Goal: Transaction & Acquisition: Purchase product/service

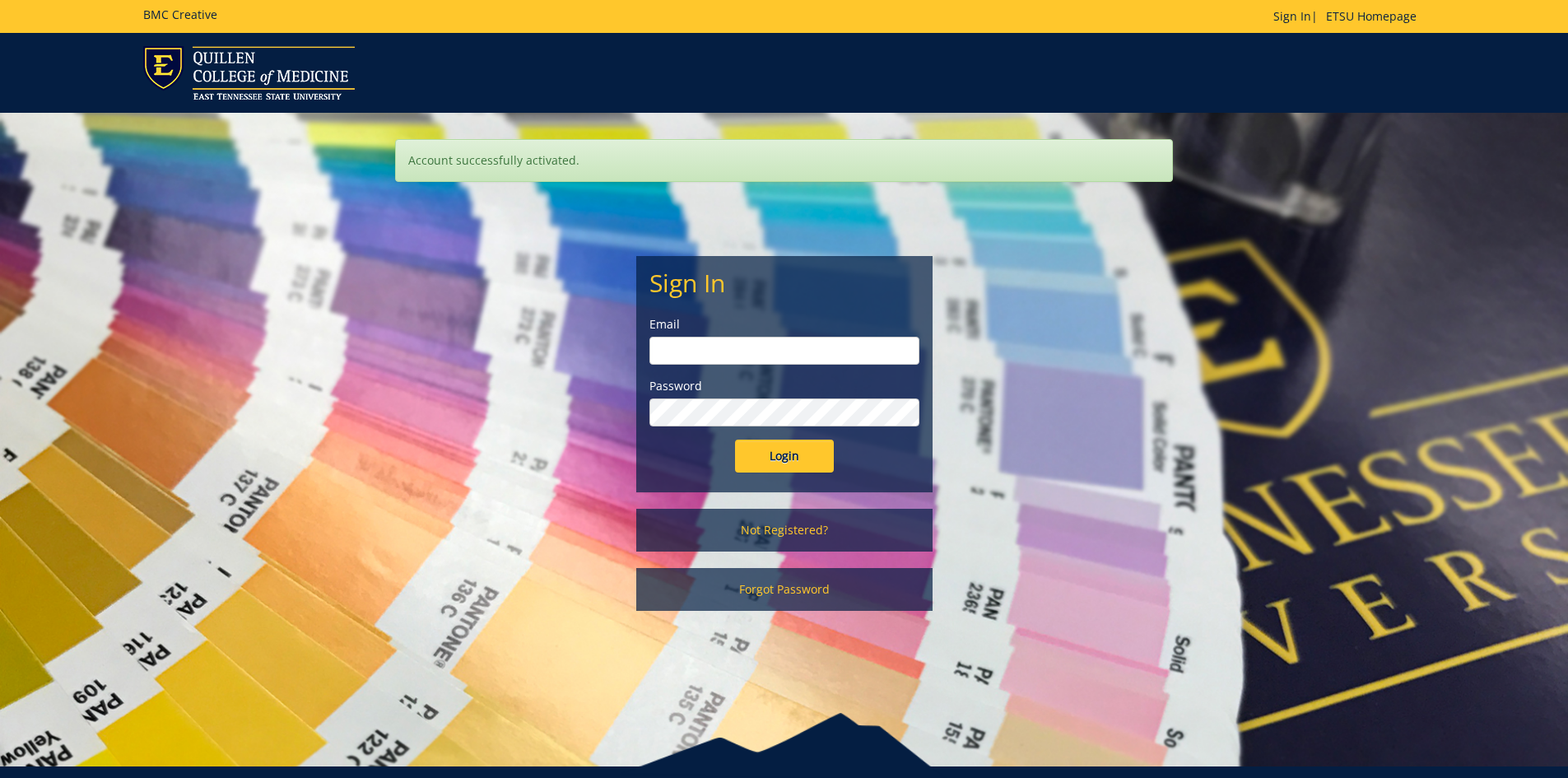
click at [711, 342] on input "email" at bounding box center [785, 350] width 270 height 28
type input "[EMAIL_ADDRESS][DOMAIN_NAME]"
click at [735, 439] on input "Login" at bounding box center [784, 456] width 99 height 33
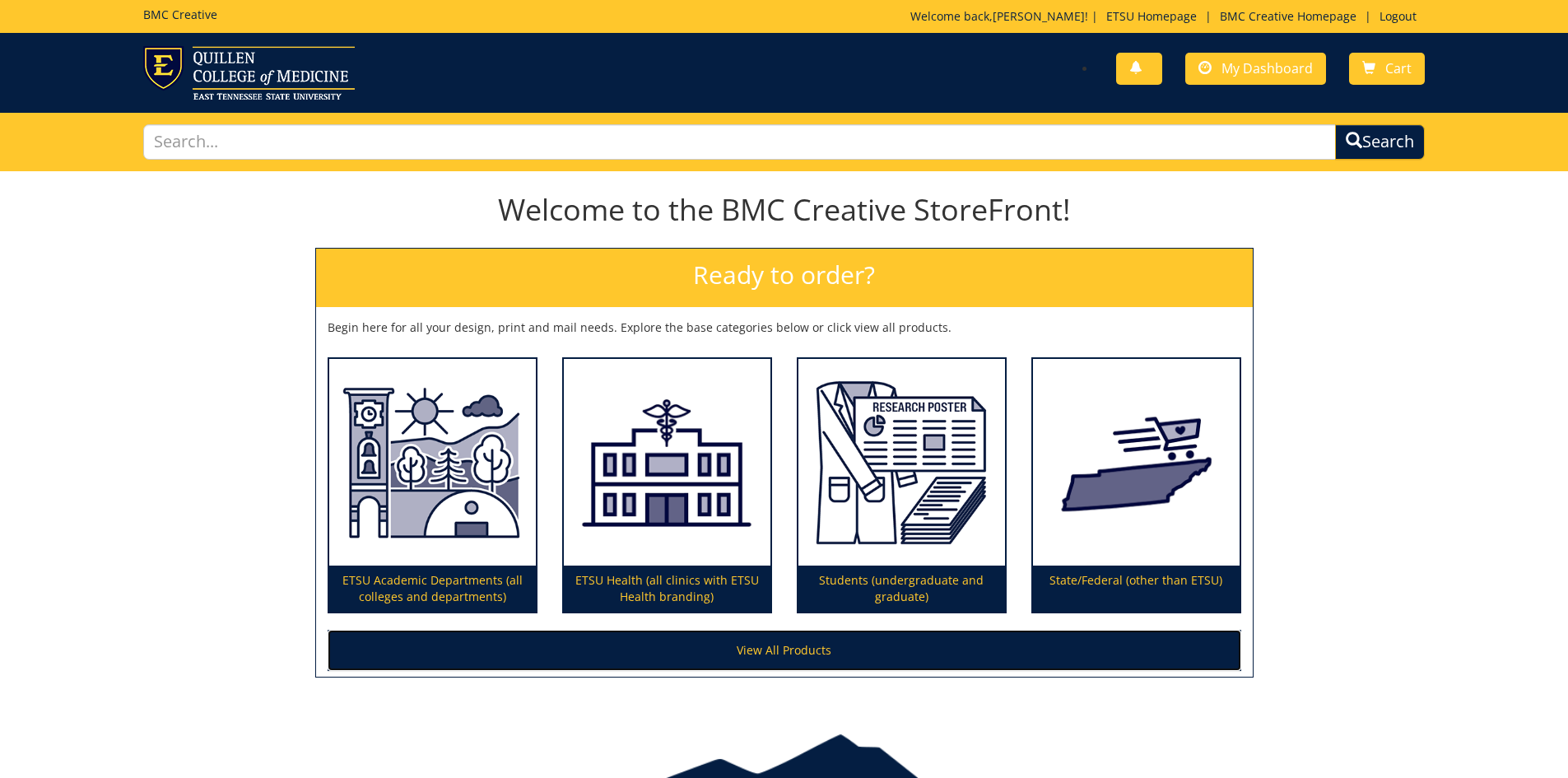
click at [768, 656] on link "View All Products" at bounding box center [784, 650] width 914 height 41
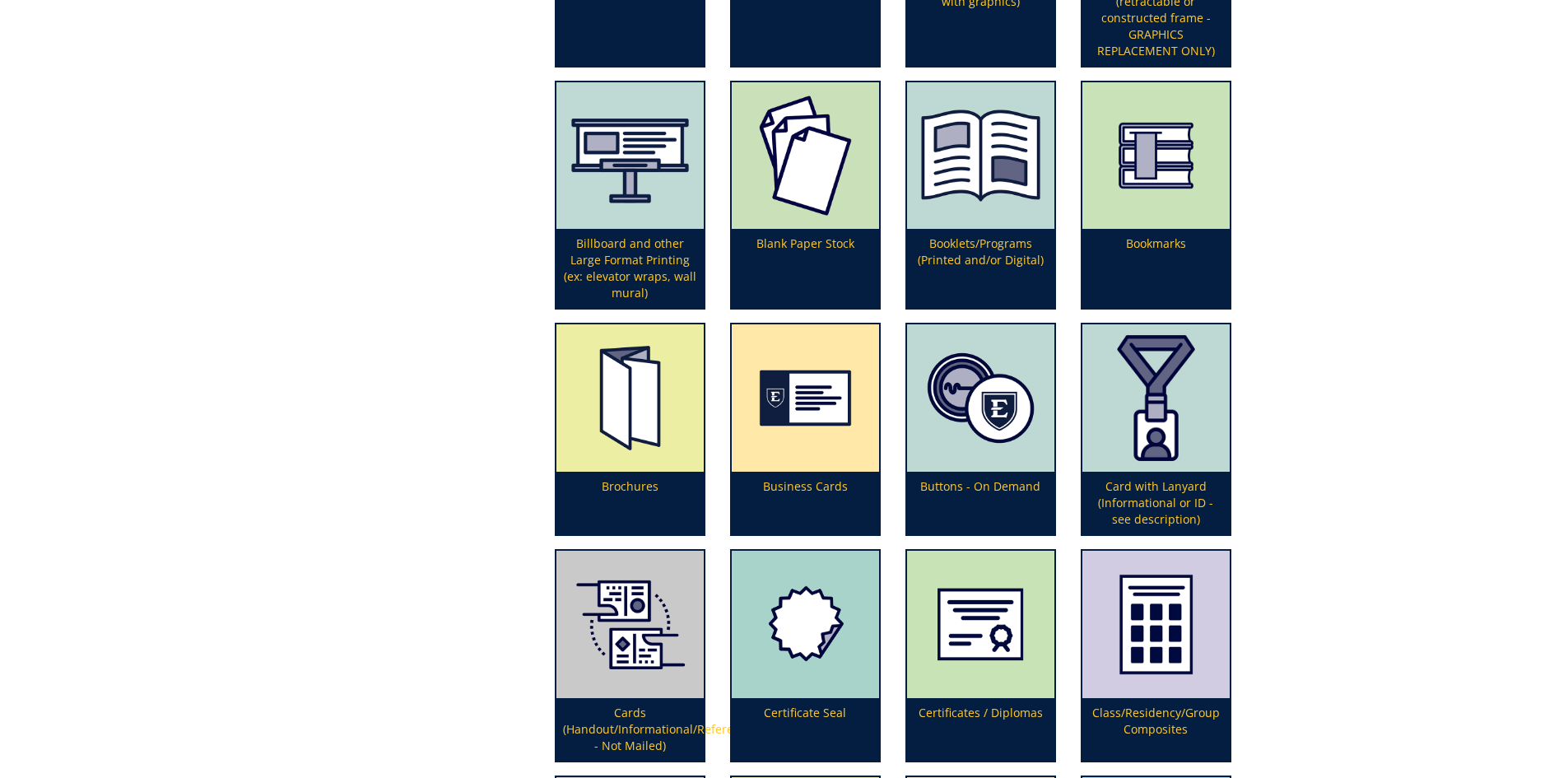
scroll to position [606, 0]
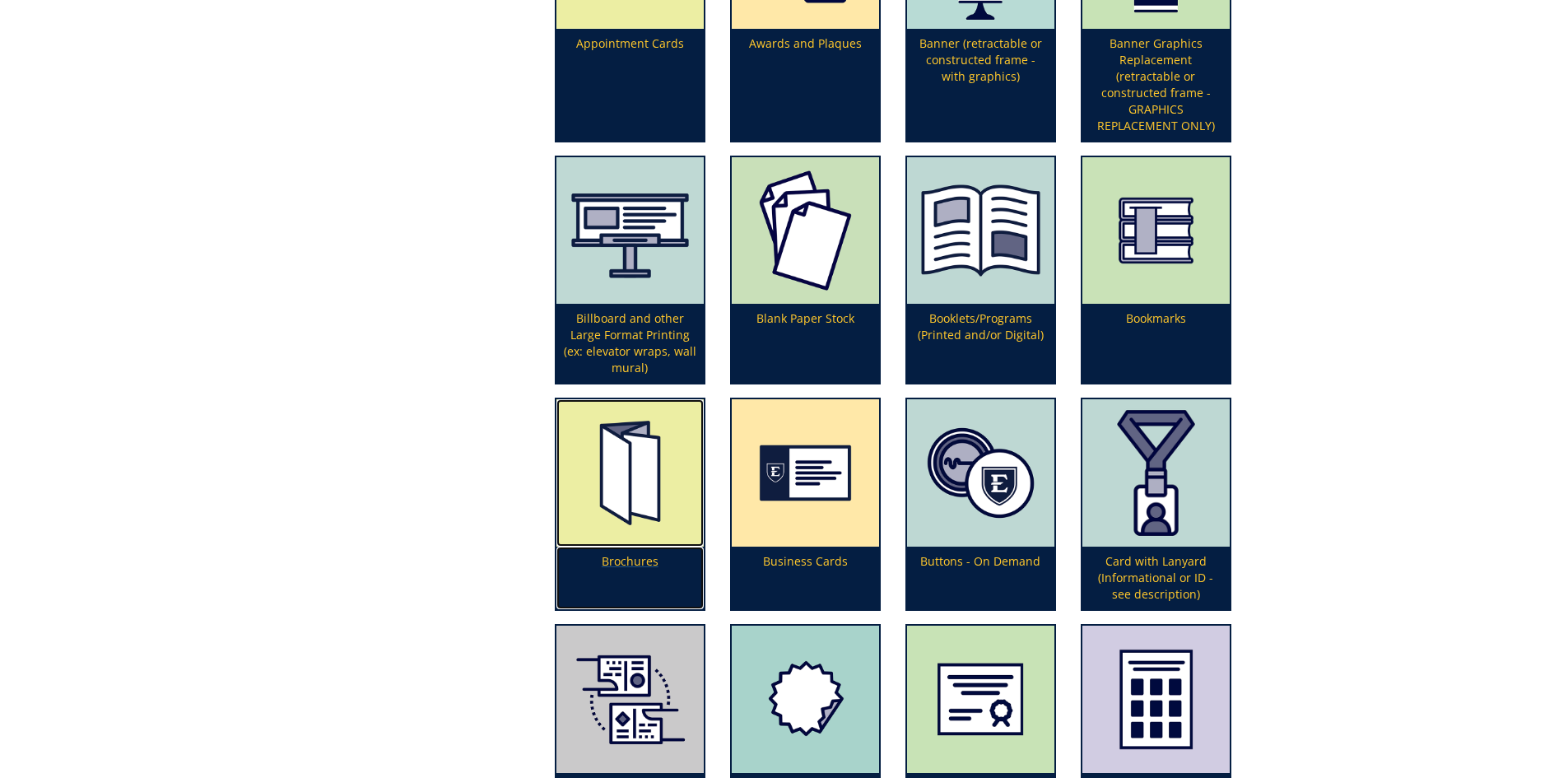
click at [677, 517] on img at bounding box center [630, 473] width 147 height 147
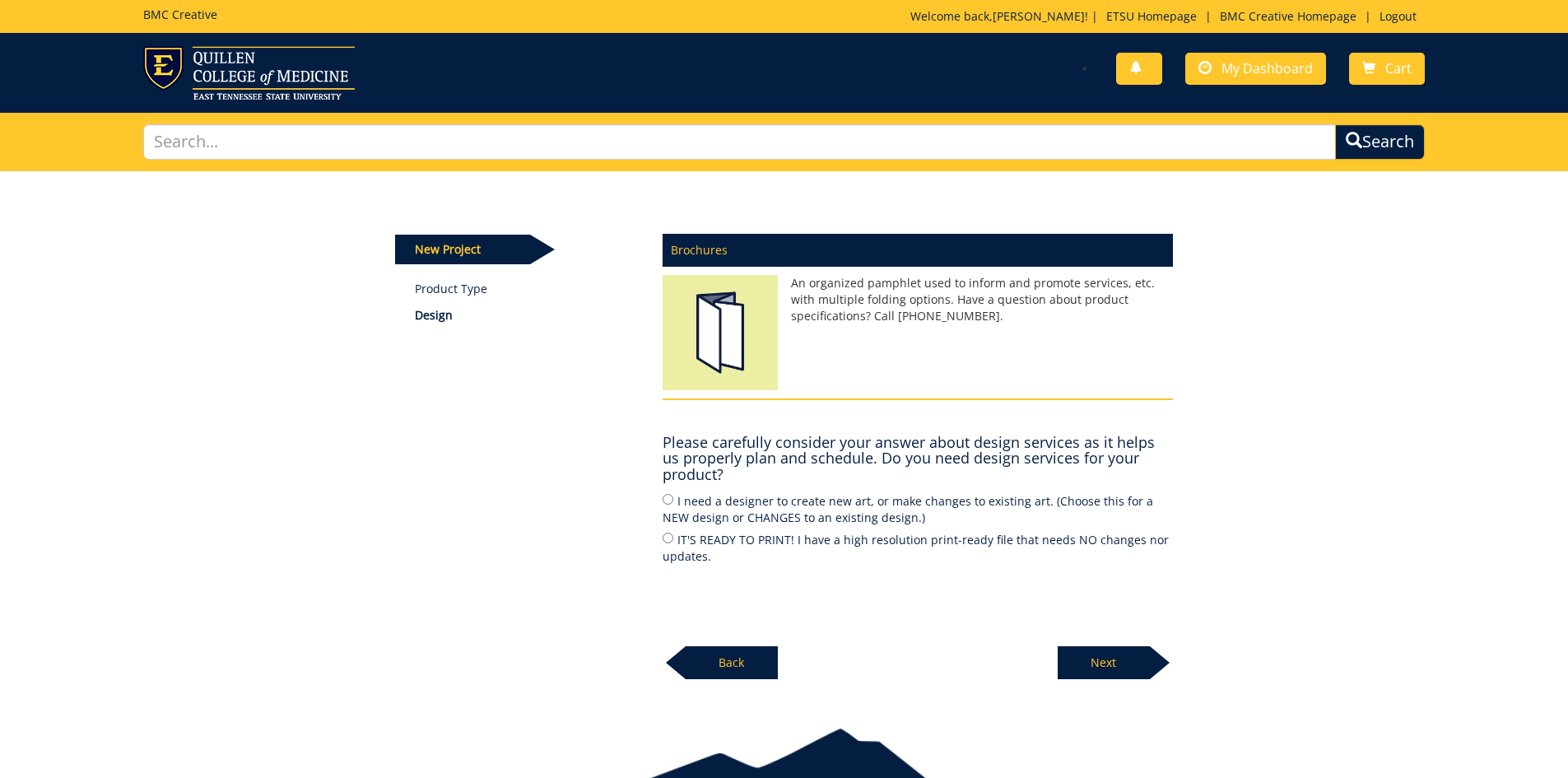
click at [666, 545] on label "IT'S READY TO PRINT! I have a high resolution print-ready file that needs NO ch…" at bounding box center [917, 547] width 510 height 34
click at [666, 544] on input "IT'S READY TO PRINT! I have a high resolution print-ready file that needs NO ch…" at bounding box center [668, 538] width 11 height 11
radio input "true"
click at [1101, 663] on p "Next" at bounding box center [1104, 663] width 93 height 33
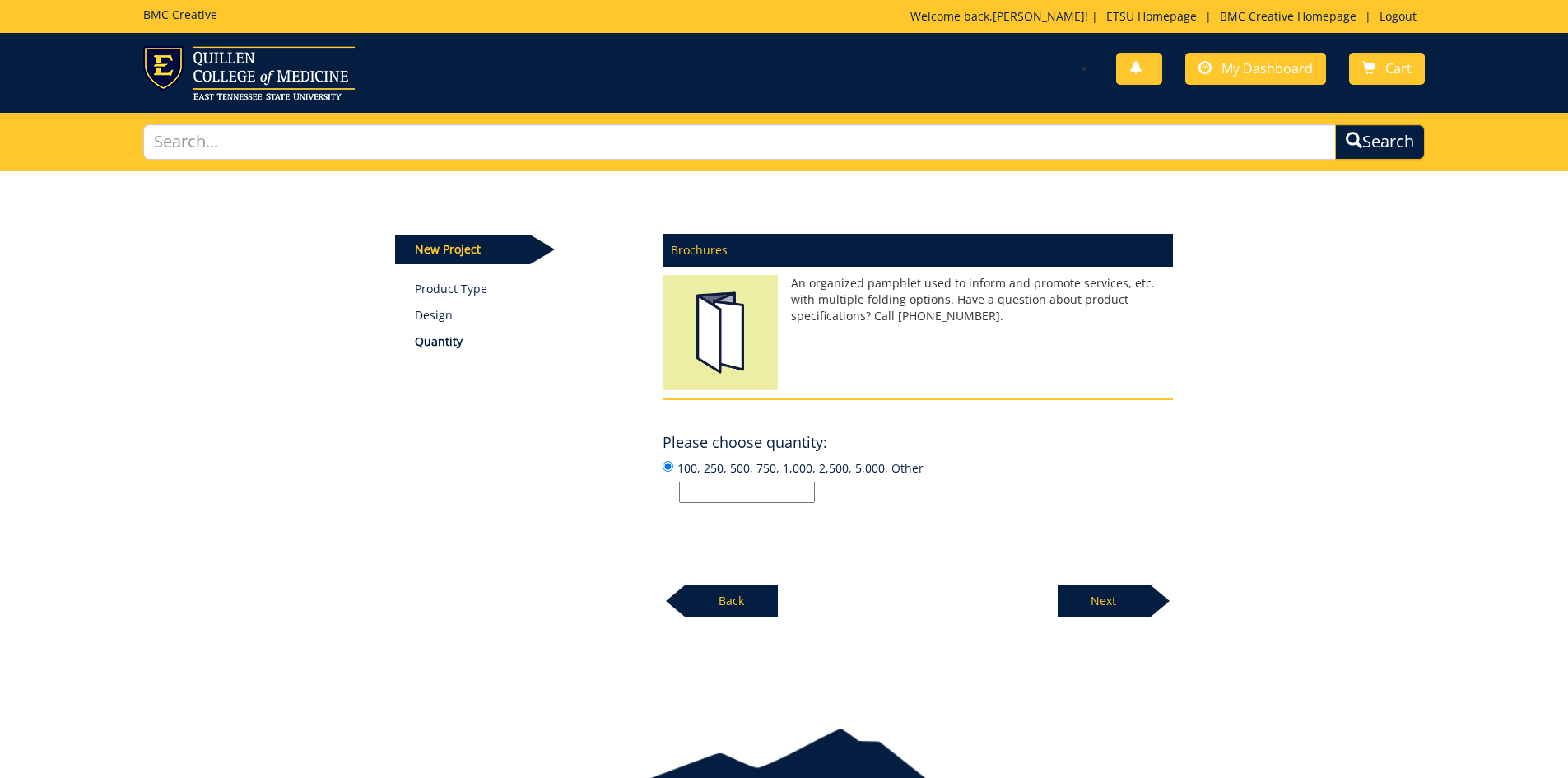
click at [761, 491] on input "100, 250, 500, 750, 1,000, 2,500, 5,000, Other" at bounding box center [747, 493] width 136 height 22
type input "100"
click at [1112, 603] on p "Next" at bounding box center [1104, 601] width 93 height 33
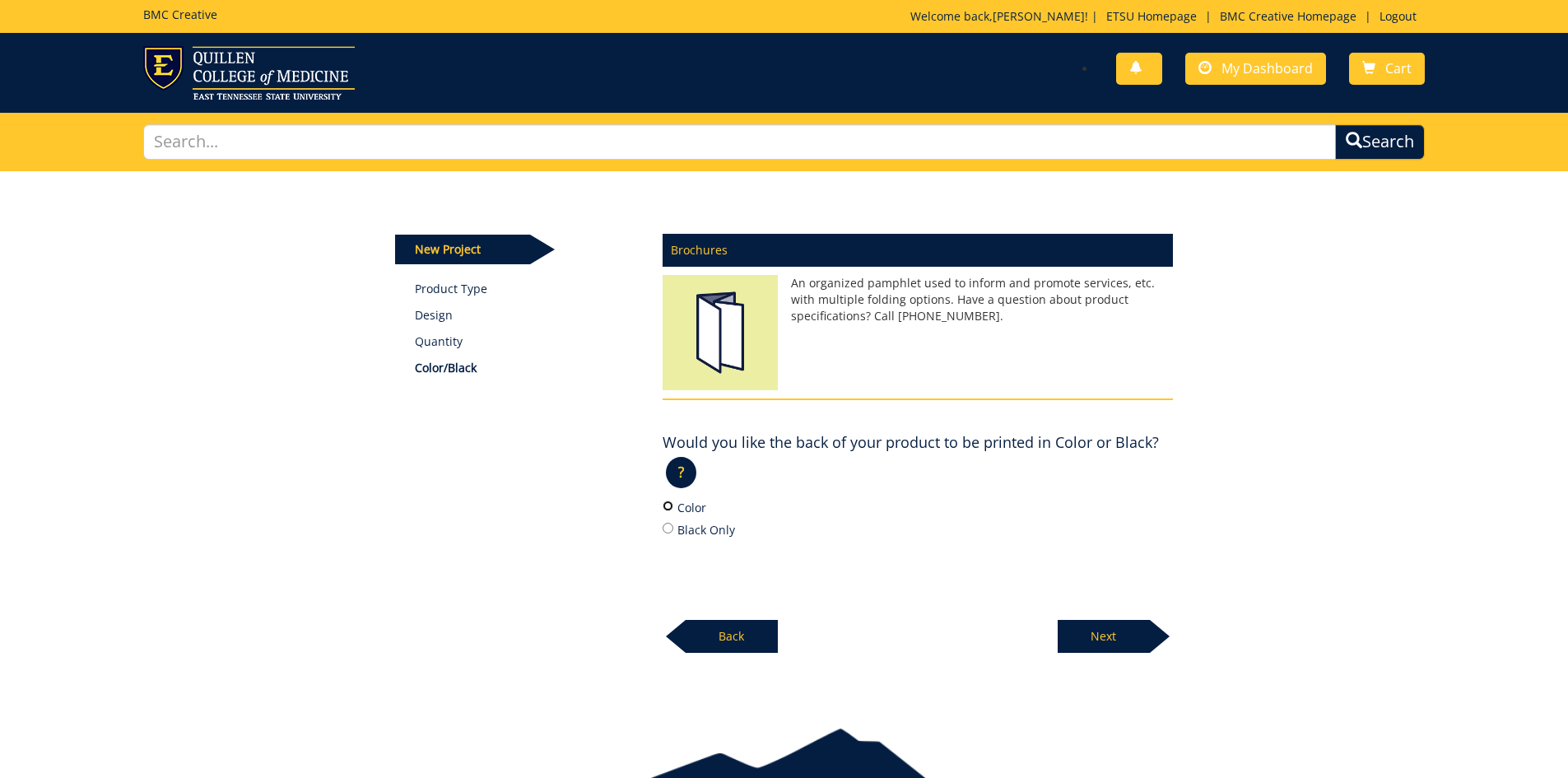
click at [666, 506] on input "Color" at bounding box center [668, 507] width 11 height 11
radio input "true"
click at [1089, 644] on p "Next" at bounding box center [1104, 636] width 93 height 33
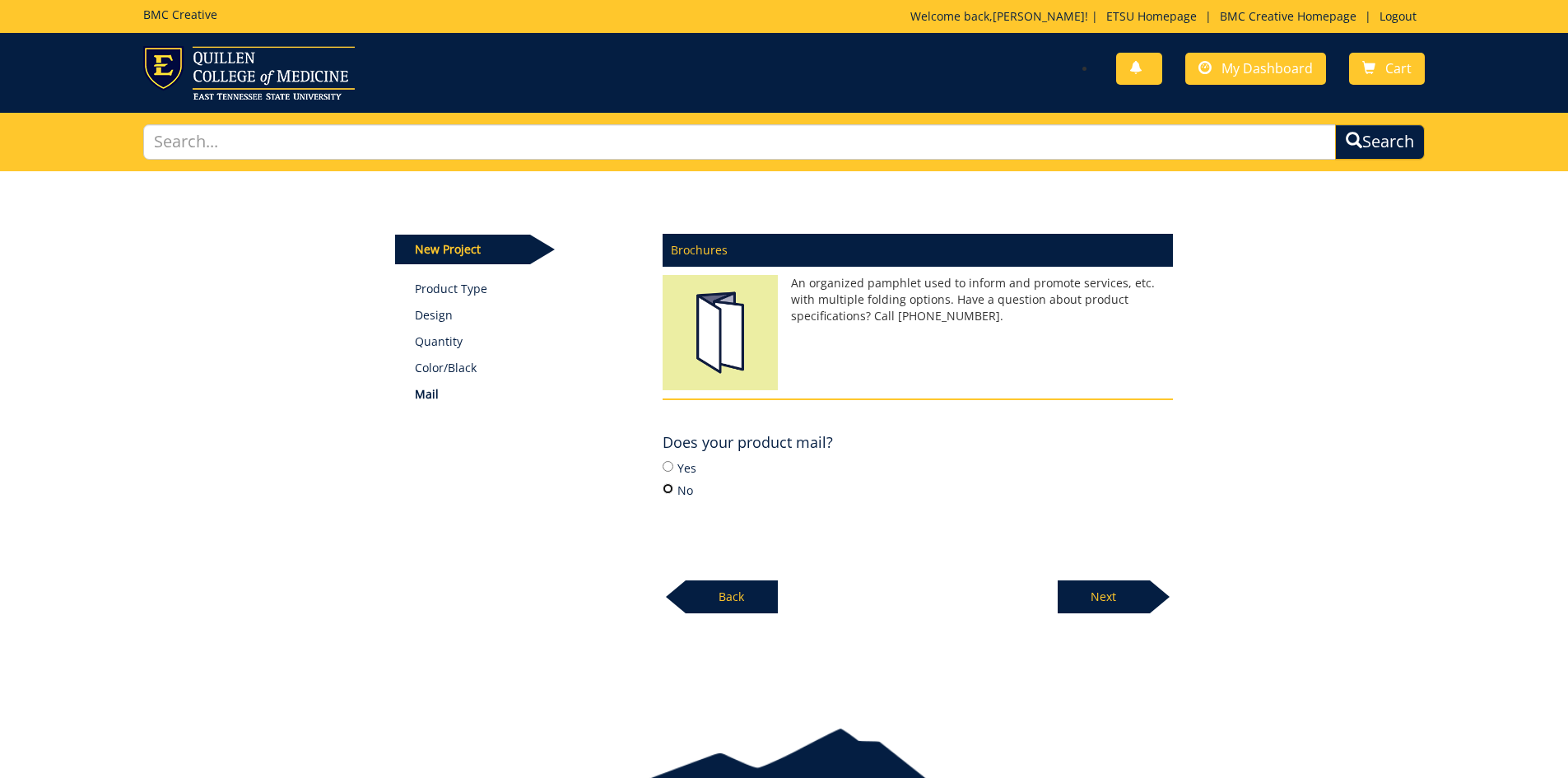
click at [665, 493] on input "No" at bounding box center [668, 489] width 11 height 11
radio input "true"
click at [1131, 588] on p "Next" at bounding box center [1104, 597] width 93 height 33
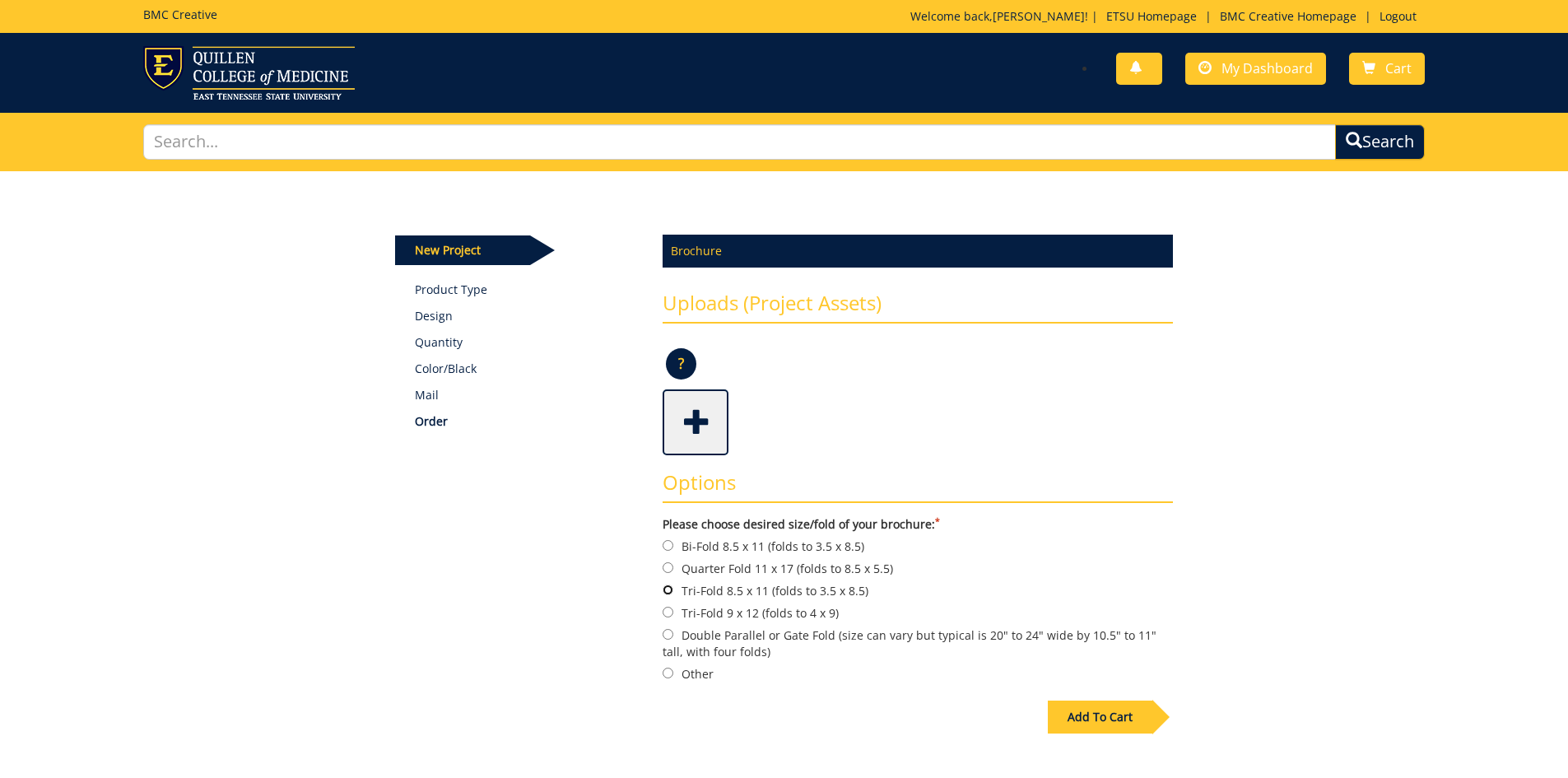
click at [670, 589] on input "Tri-Fold 8.5 x 11 (folds to 3.5 x 8.5)" at bounding box center [668, 590] width 11 height 11
radio input "true"
click at [1108, 711] on div "Add To Cart" at bounding box center [1100, 717] width 104 height 33
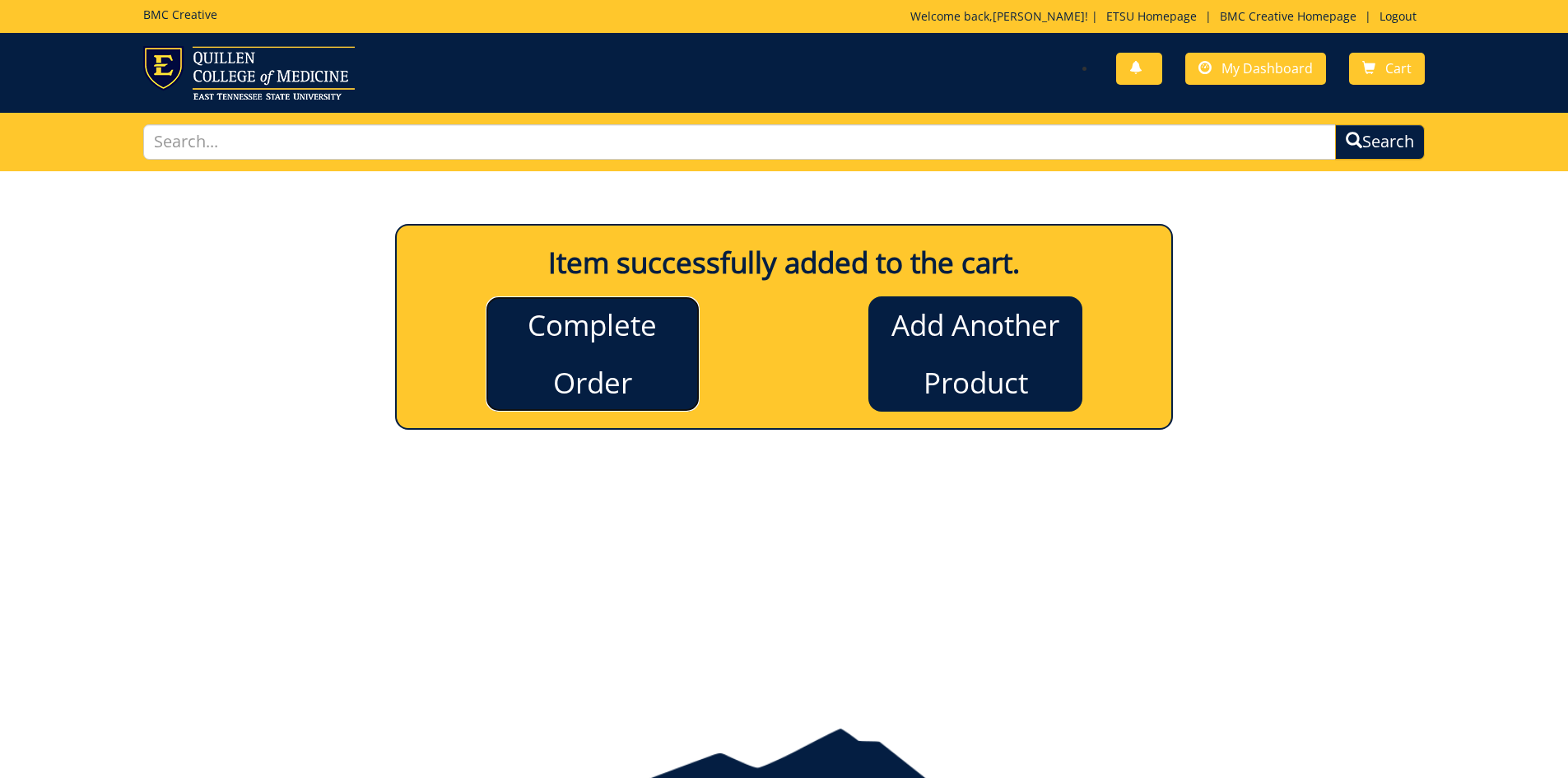
click at [603, 337] on link "Complete Order" at bounding box center [593, 354] width 214 height 115
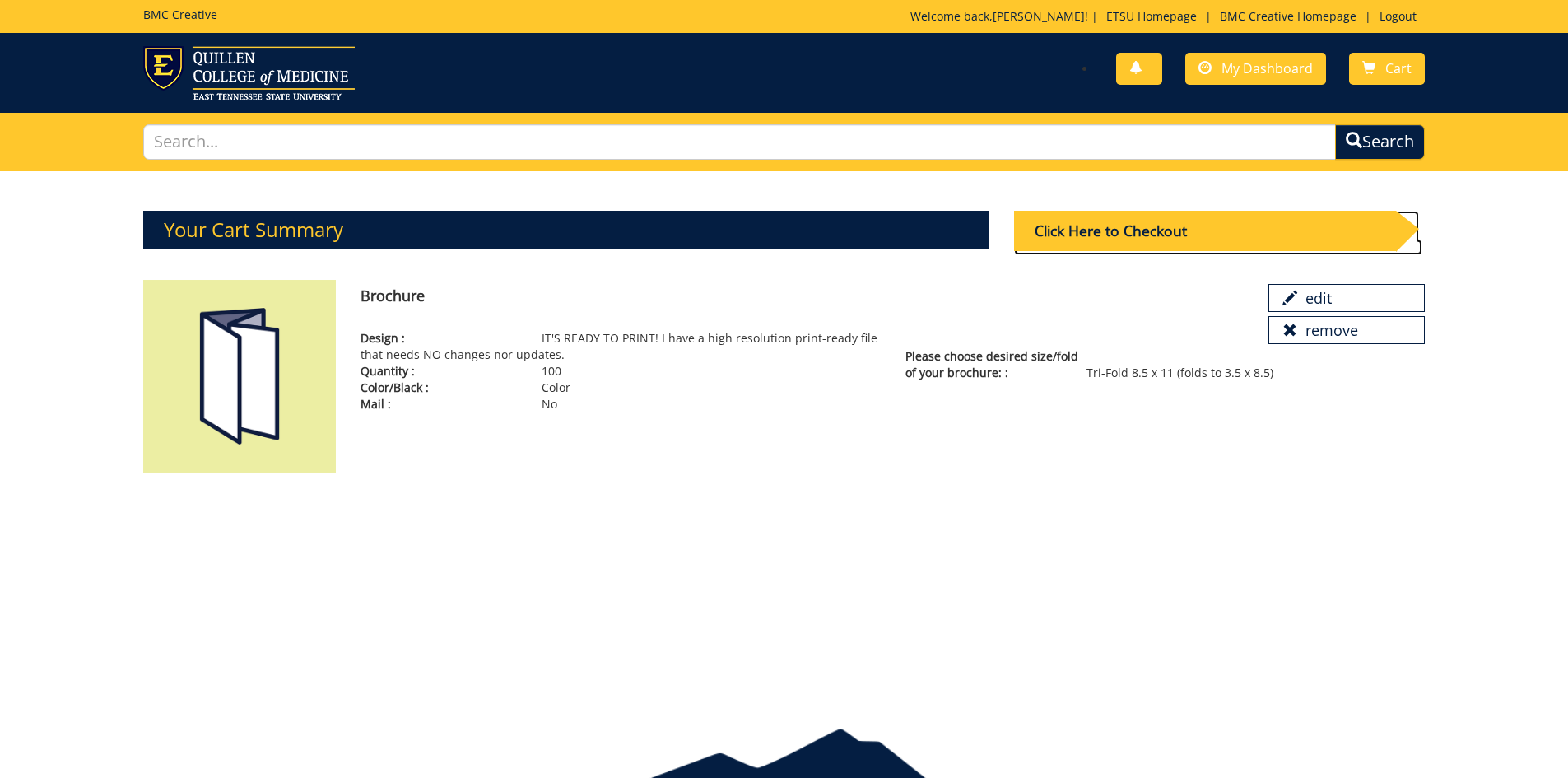
click at [1243, 228] on div "Click Here to Checkout" at bounding box center [1205, 231] width 382 height 40
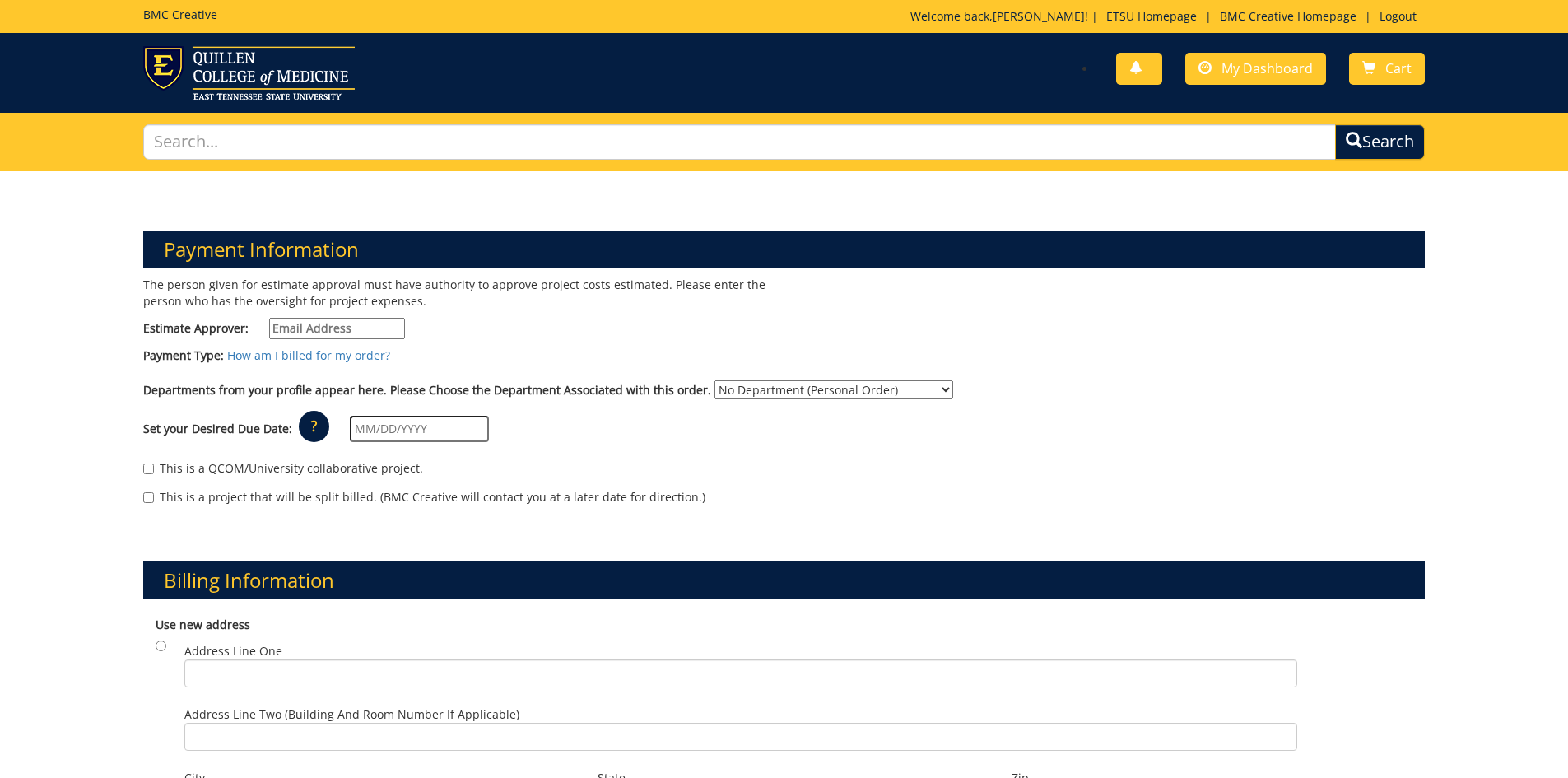
click at [360, 329] on input "Estimate Approver:" at bounding box center [338, 329] width 136 height 22
type input "[EMAIL_ADDRESS][DOMAIN_NAME]"
click at [345, 359] on link "How am I billed for my order?" at bounding box center [309, 355] width 163 height 15
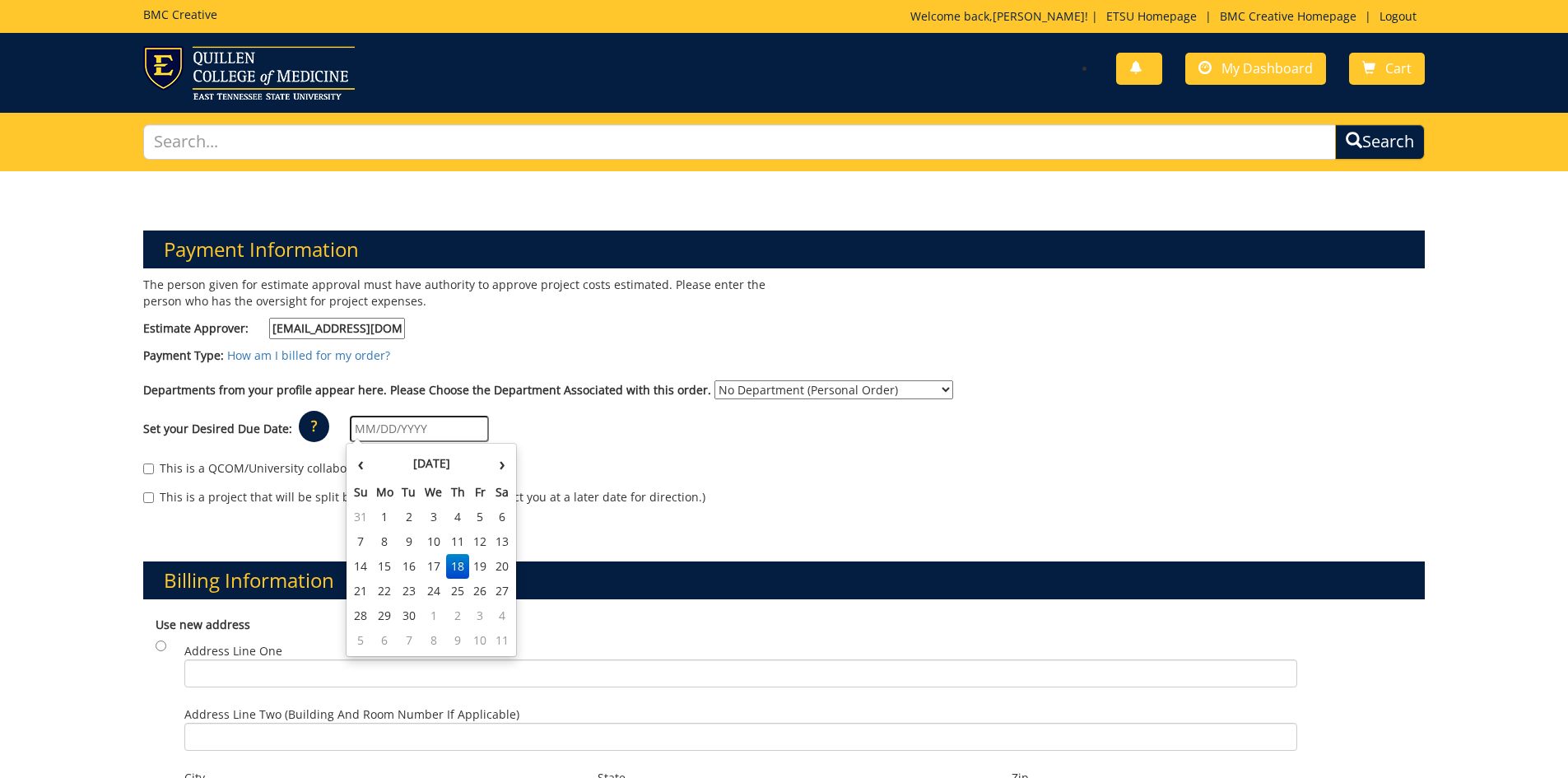
click at [381, 433] on input "text" at bounding box center [419, 428] width 139 height 26
click at [488, 567] on td "19" at bounding box center [480, 566] width 22 height 25
type input "09/19/2025"
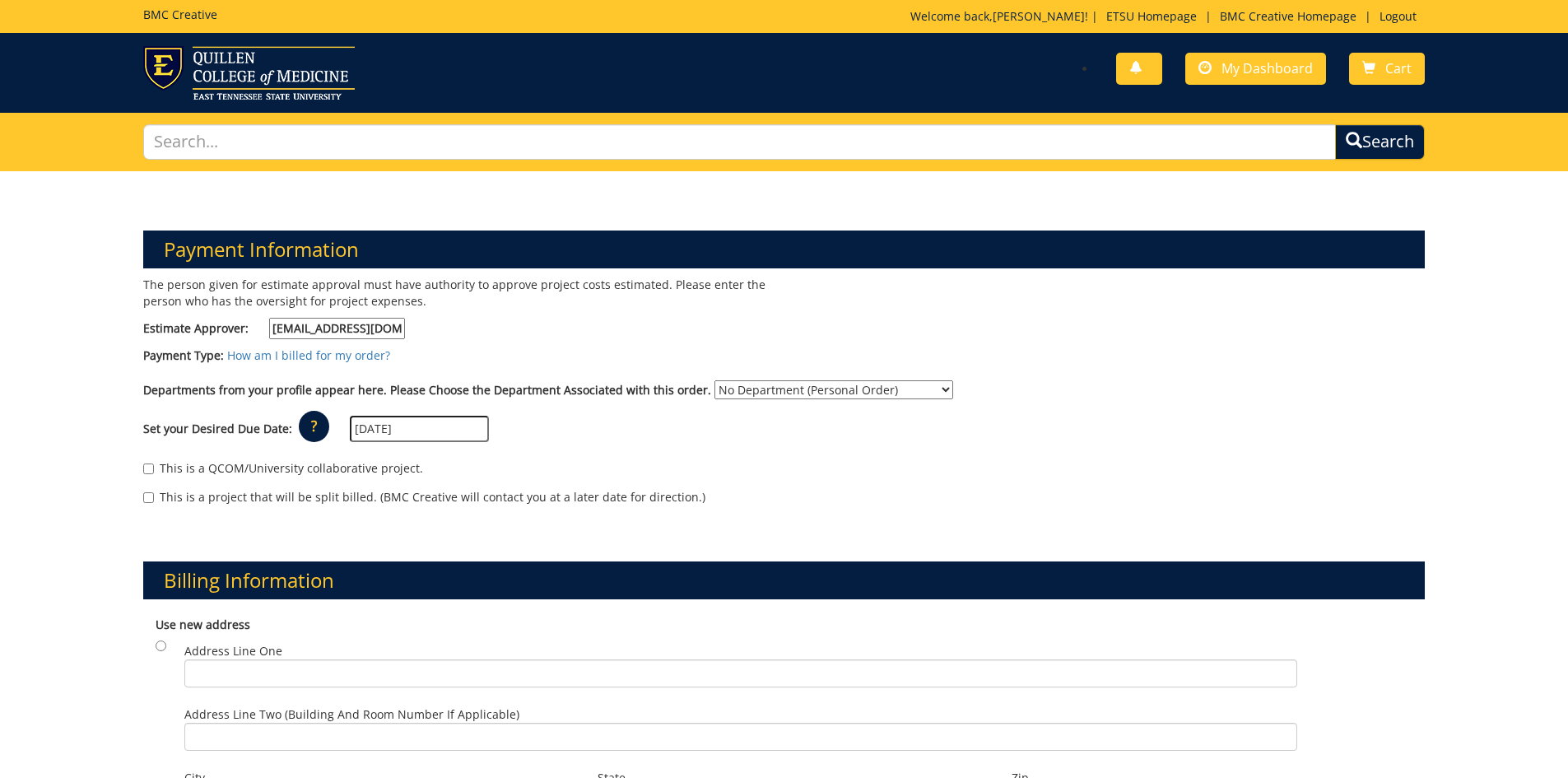
click at [757, 389] on select "No Department (Personal Order) Health Services Management and Policy" at bounding box center [833, 389] width 239 height 19
click at [714, 380] on select "No Department (Personal Order) Health Services Management and Policy" at bounding box center [833, 389] width 239 height 19
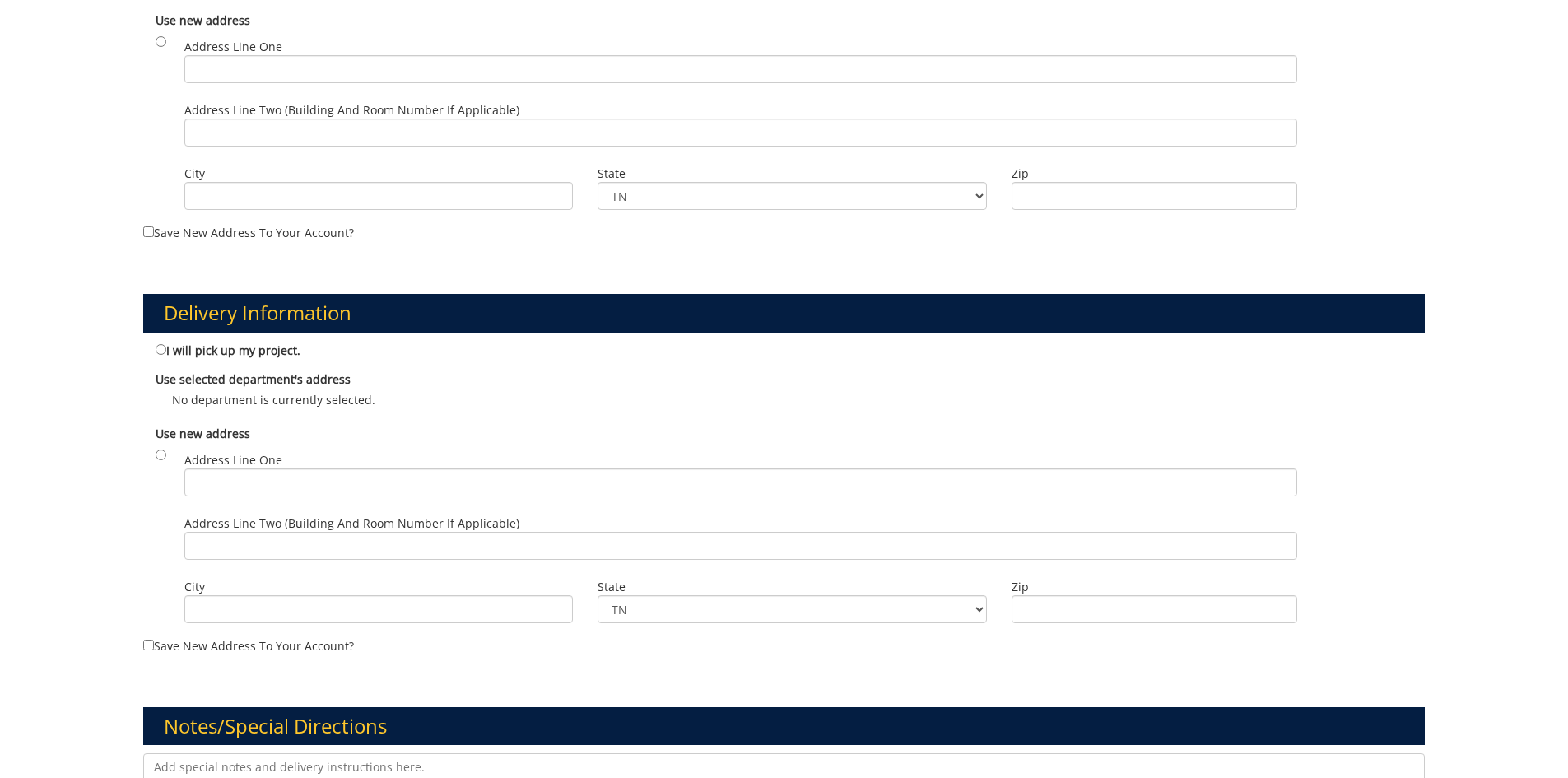
scroll to position [347, 0]
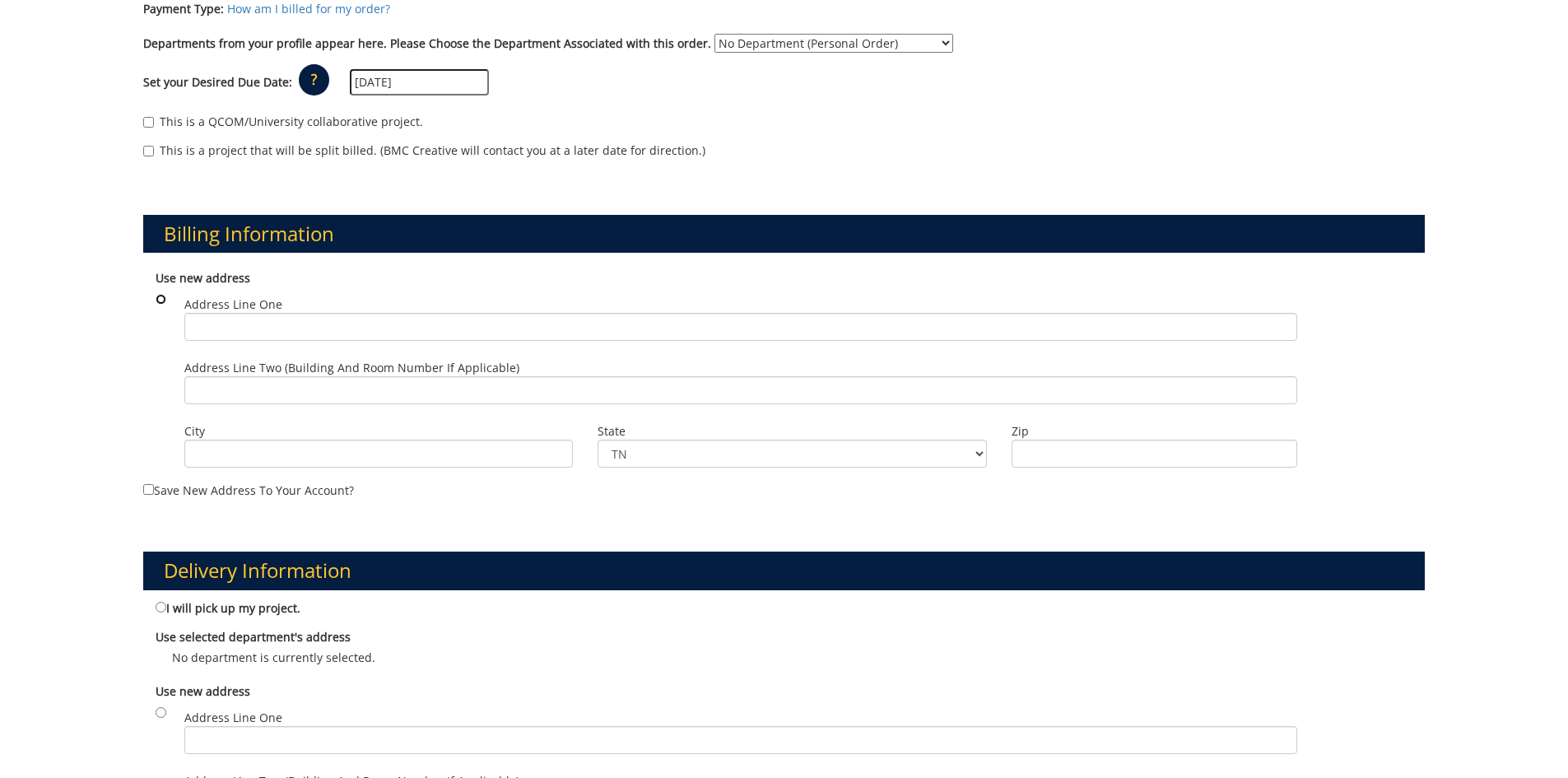
click at [164, 298] on input "radio" at bounding box center [161, 300] width 11 height 11
radio input "true"
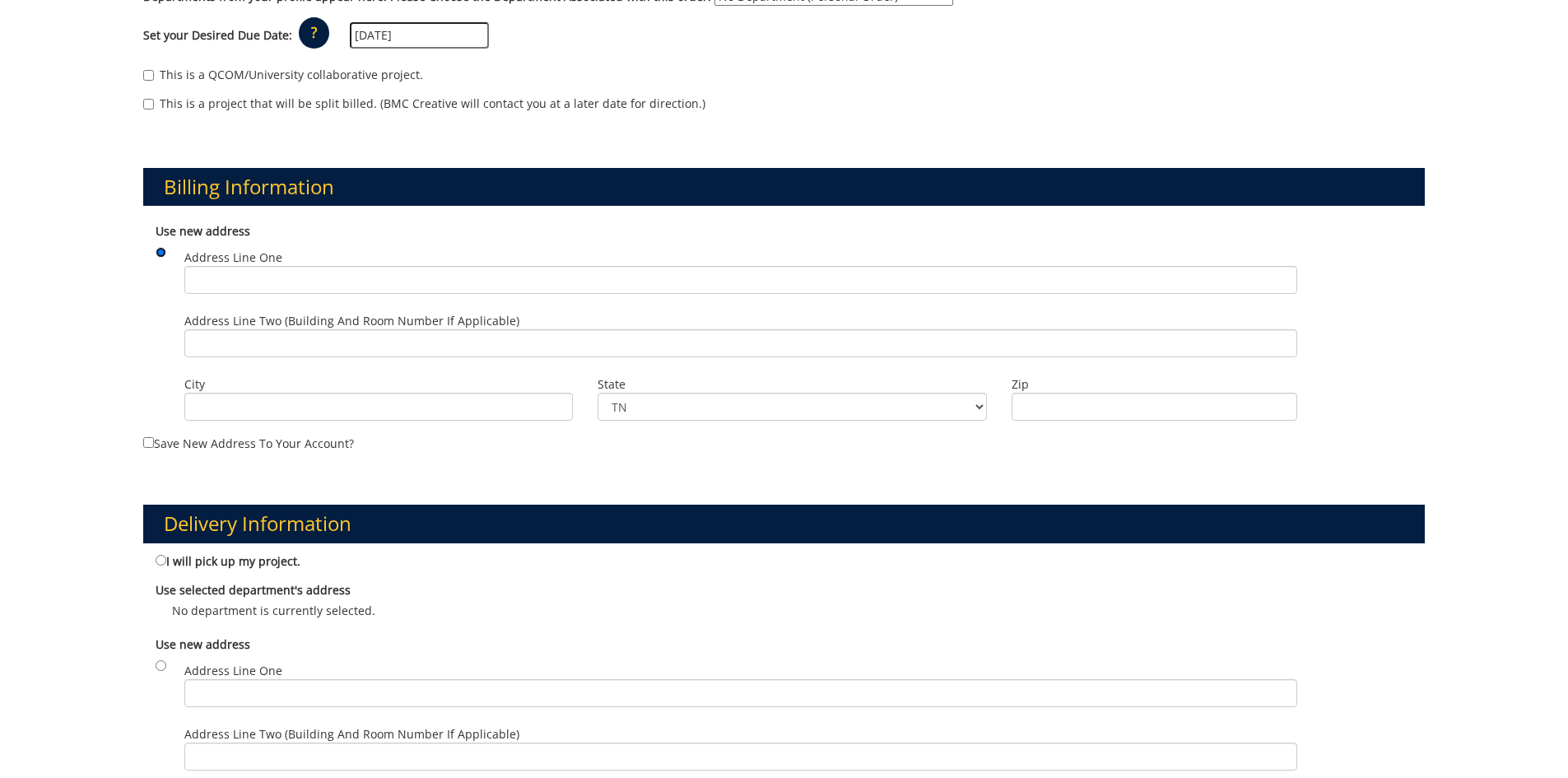
scroll to position [395, 0]
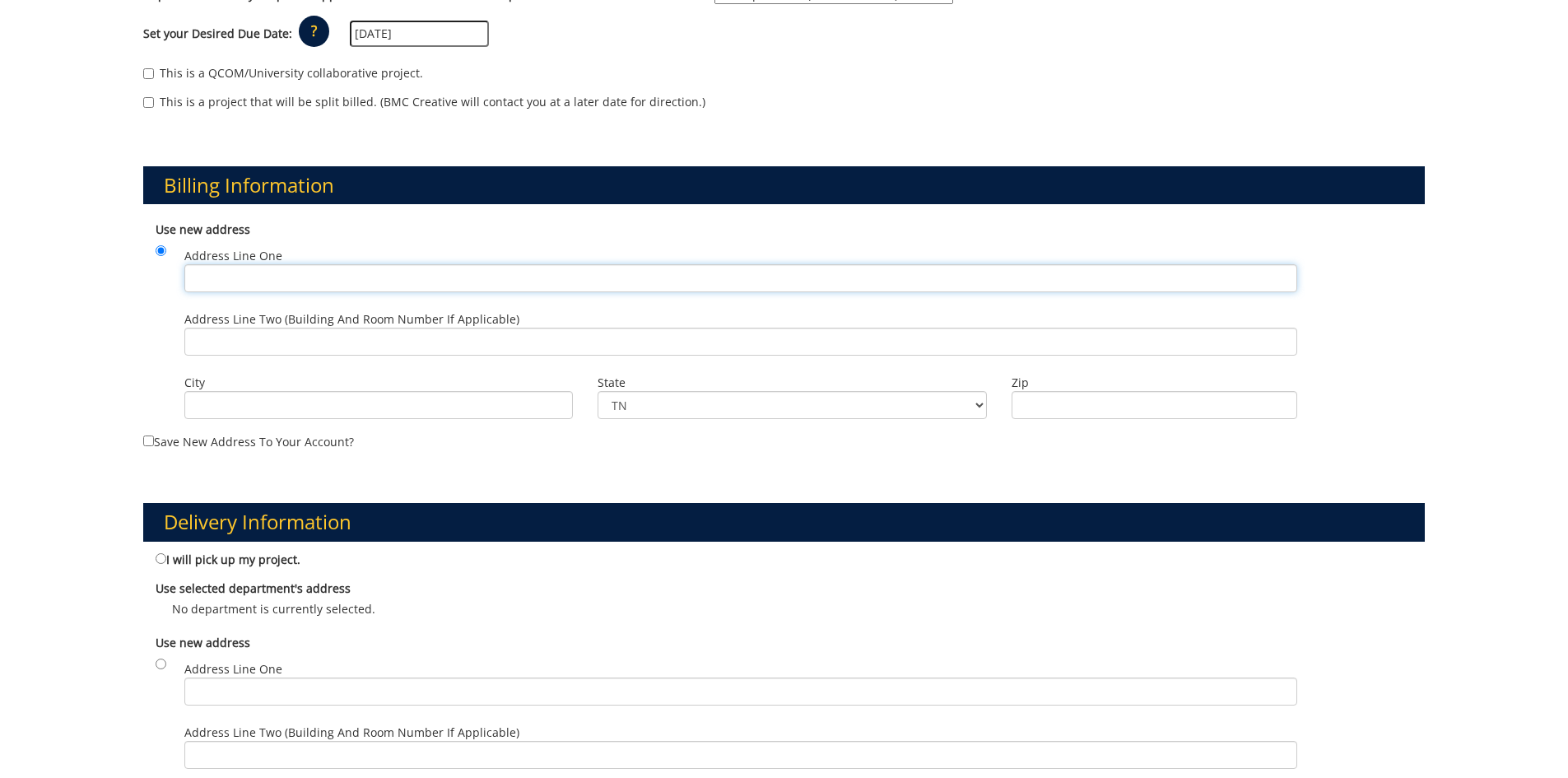
click at [322, 272] on input "Address Line One" at bounding box center [740, 278] width 1113 height 28
type input "143 tanasqui drive"
type input "Johnson city"
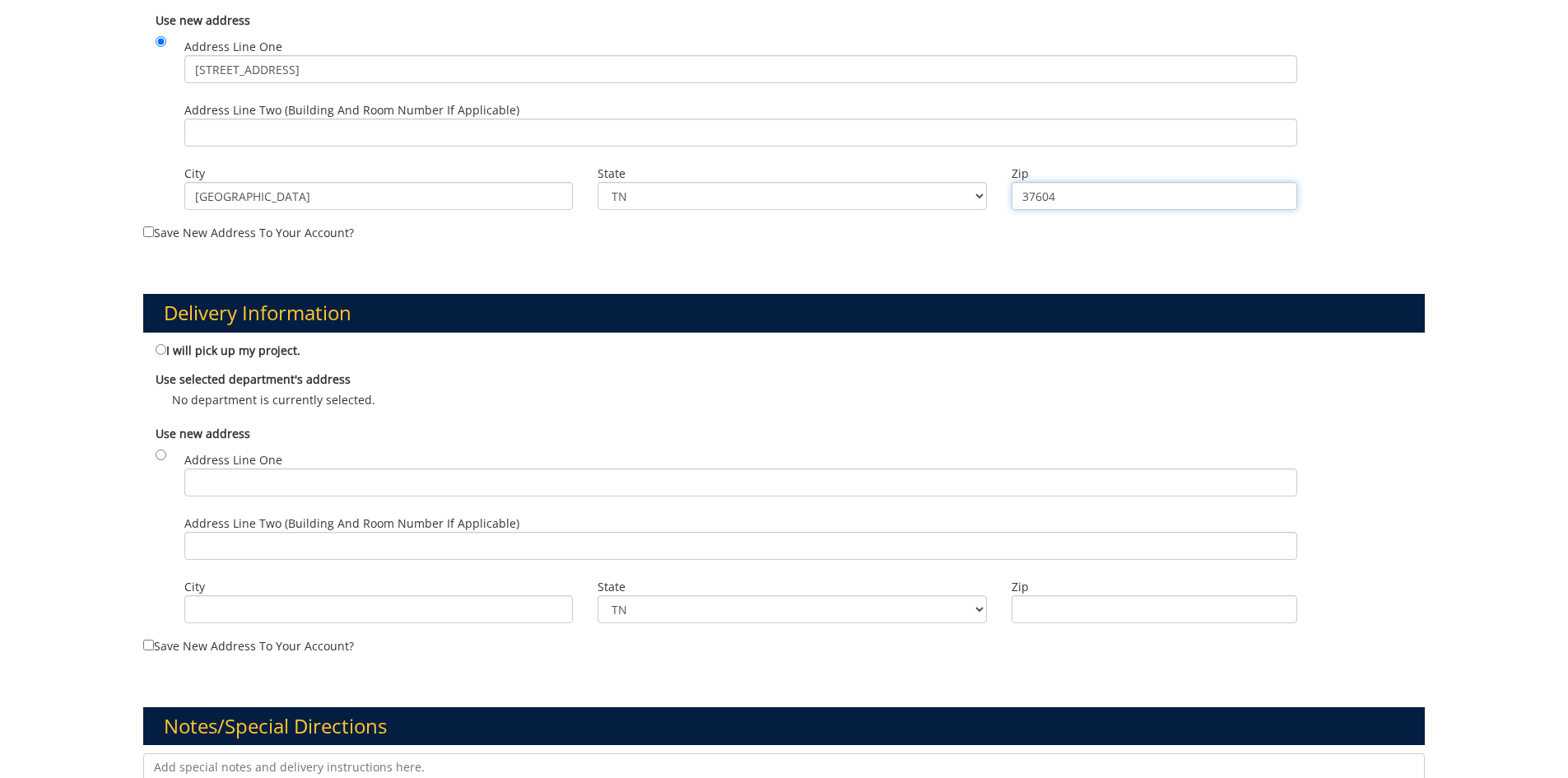
scroll to position [642, 0]
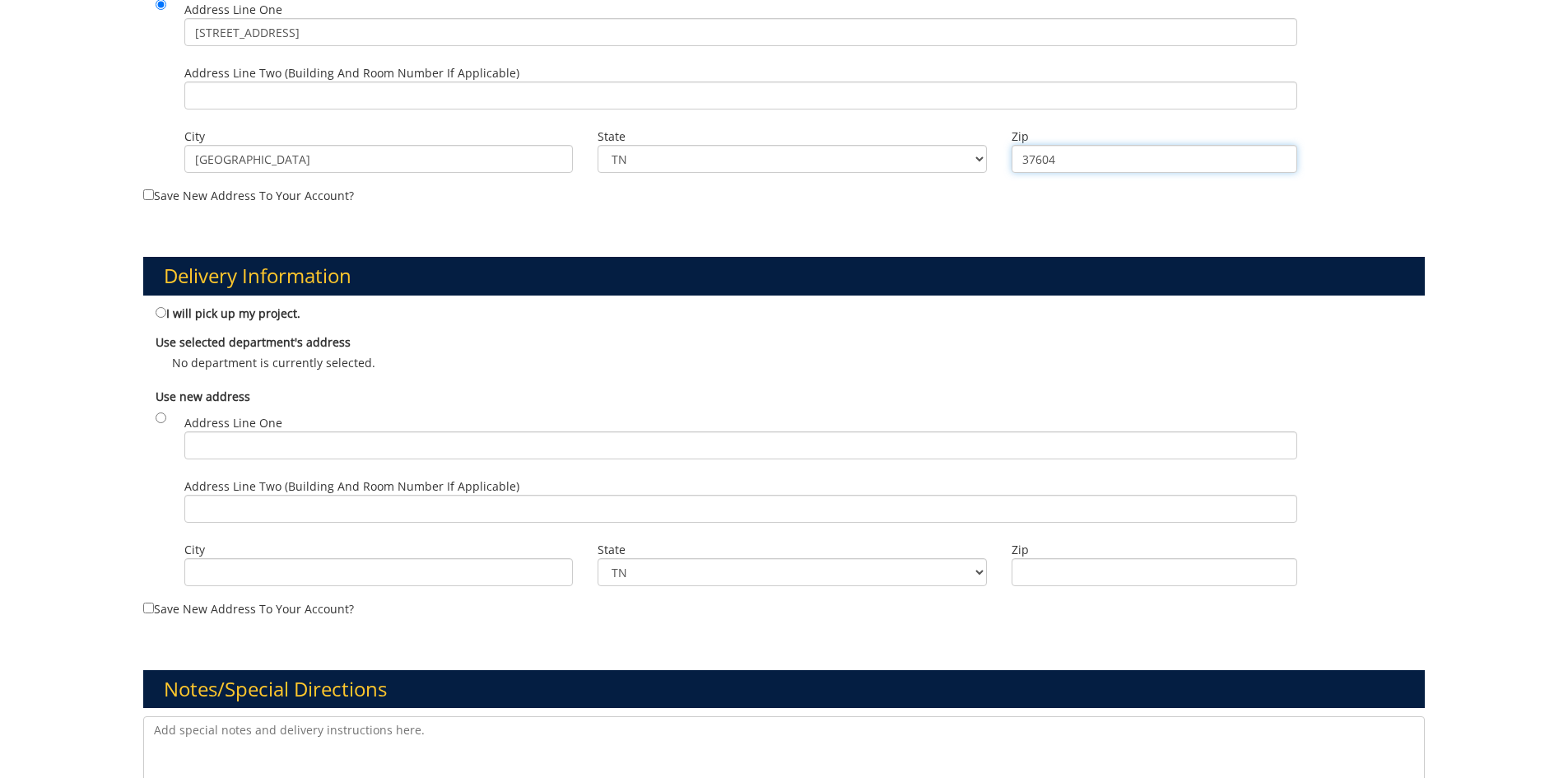
type input "37604"
click at [154, 309] on div "I will pick up my project." at bounding box center [784, 315] width 1282 height 22
click at [159, 315] on input "I will pick up my project." at bounding box center [161, 312] width 11 height 11
radio input "true"
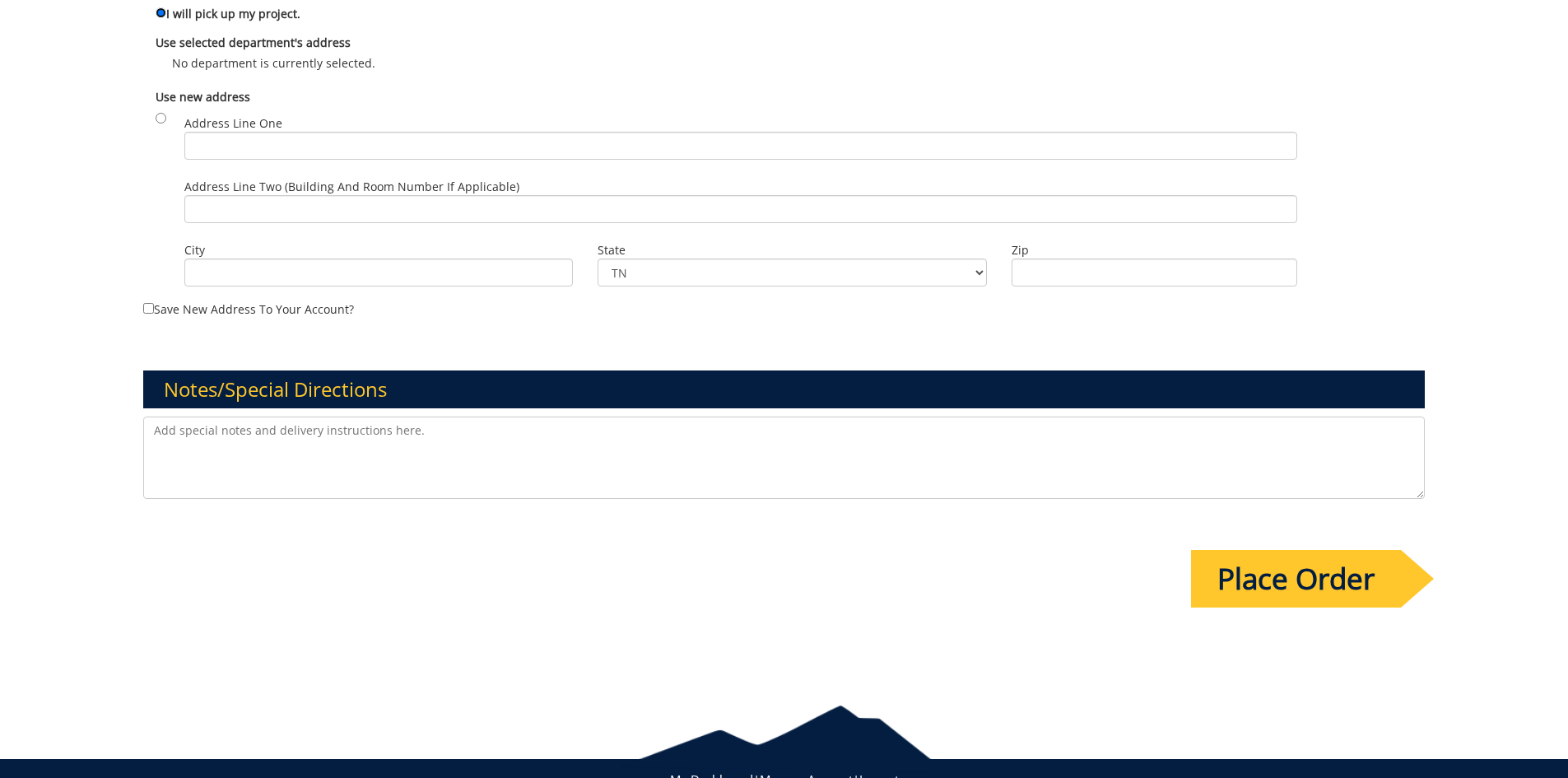
scroll to position [945, 0]
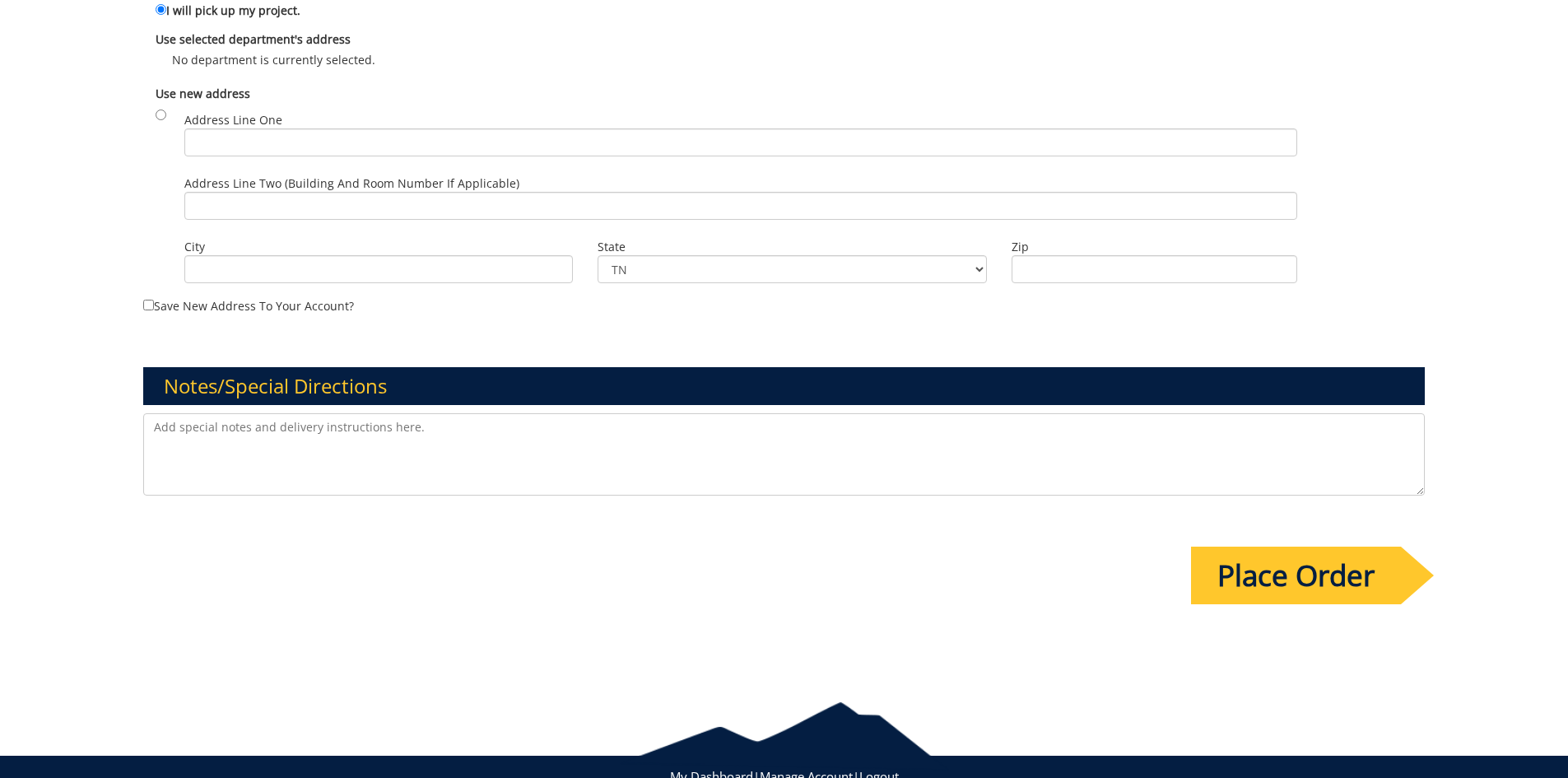
click at [1240, 580] on input "Place Order" at bounding box center [1296, 576] width 210 height 58
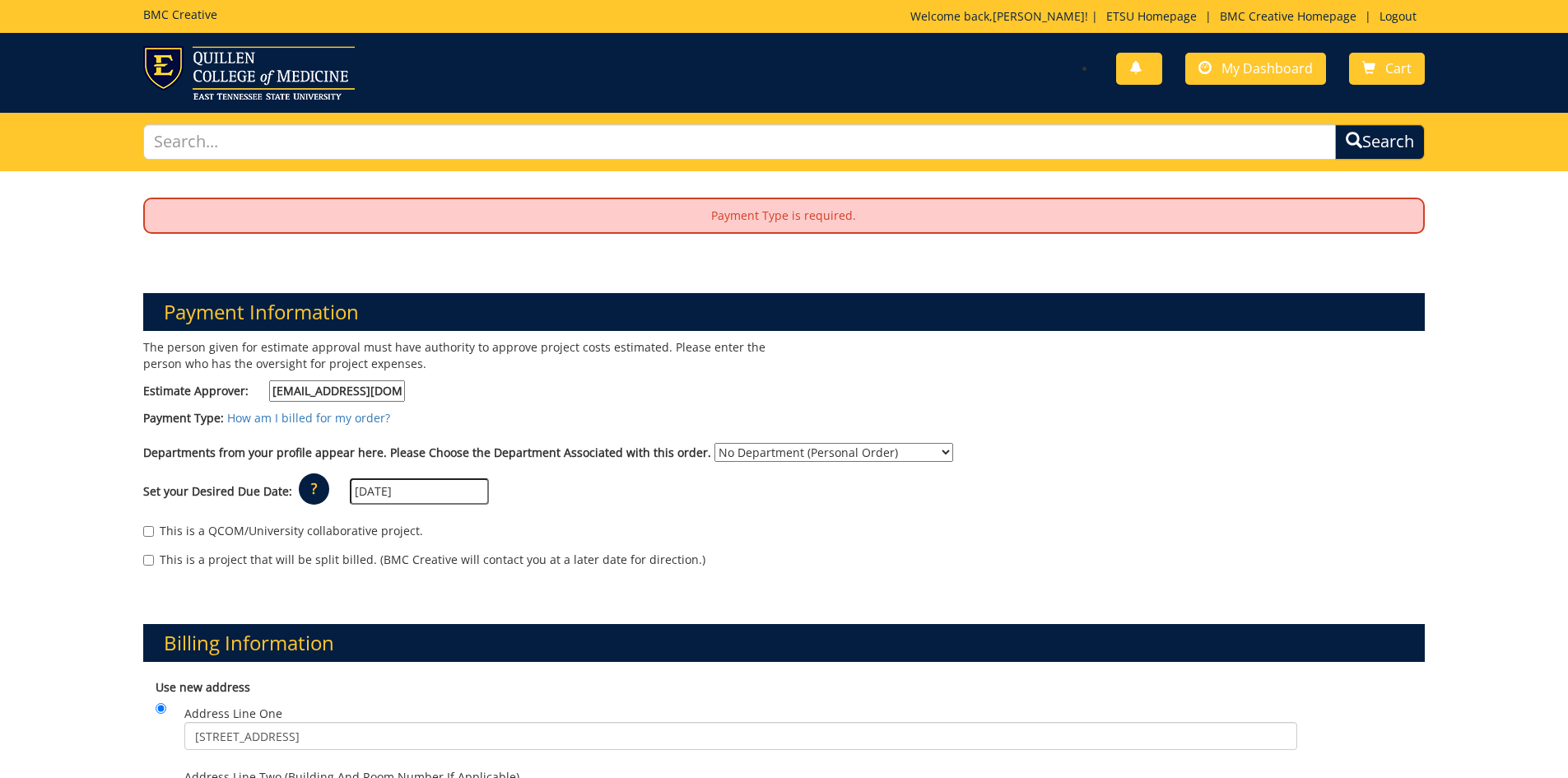
click at [211, 417] on label "Payment Type:" at bounding box center [183, 419] width 81 height 16
click at [250, 417] on link "How am I billed for my order?" at bounding box center [309, 418] width 163 height 15
click at [771, 454] on select "No Department (Personal Order) Health Services Management and Policy" at bounding box center [833, 452] width 239 height 19
click at [714, 443] on select "No Department (Personal Order) Health Services Management and Policy" at bounding box center [833, 452] width 239 height 19
click at [841, 451] on select "No Department (Personal Order) Health Services Management and Policy" at bounding box center [833, 452] width 239 height 19
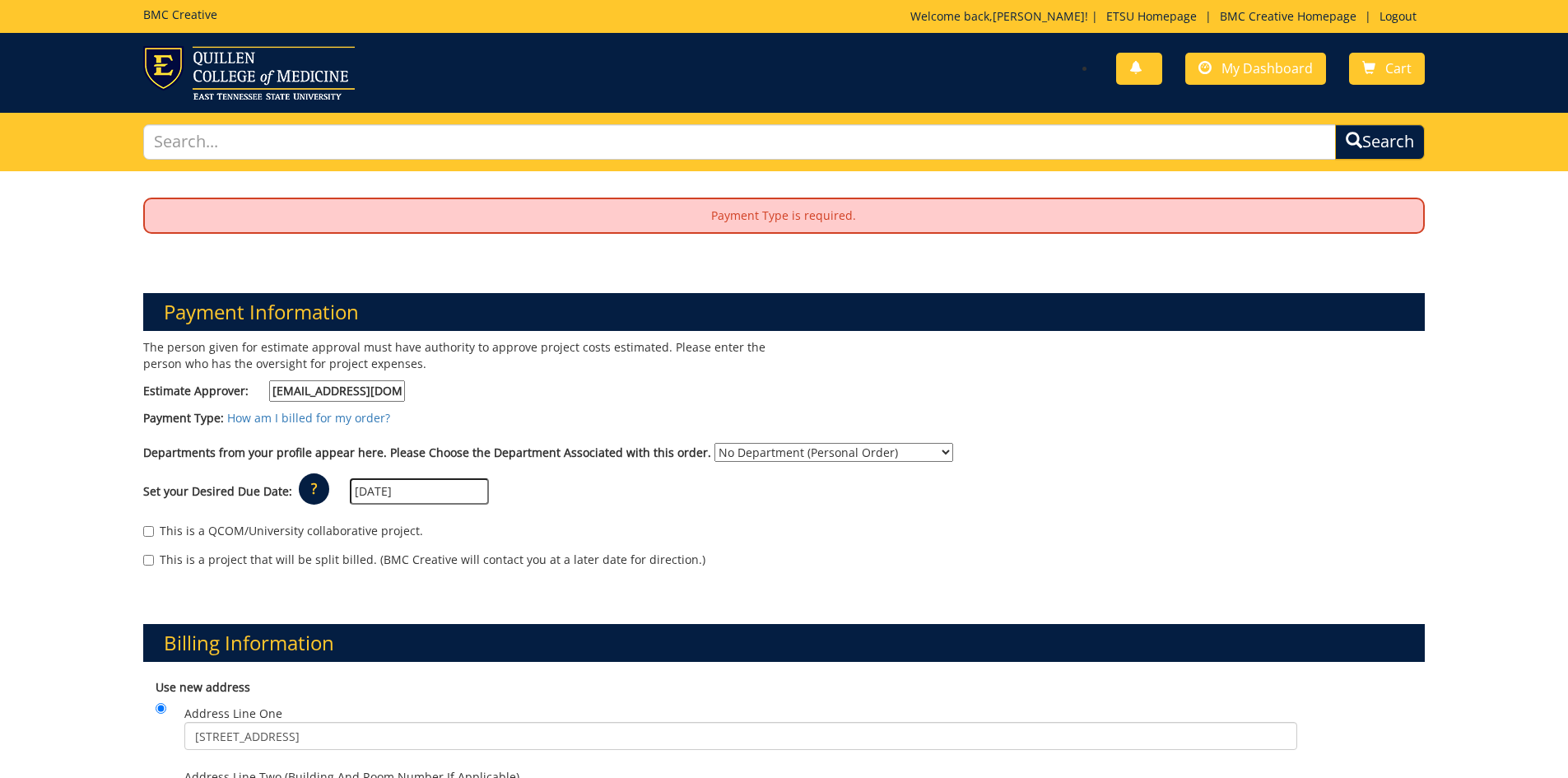
select select "240"
click at [714, 443] on select "No Department (Personal Order) Health Services Management and Policy" at bounding box center [833, 452] width 239 height 19
click at [866, 457] on select "No Department (Personal Order) Health Services Management and Policy" at bounding box center [833, 452] width 239 height 19
